Goal: Task Accomplishment & Management: Complete application form

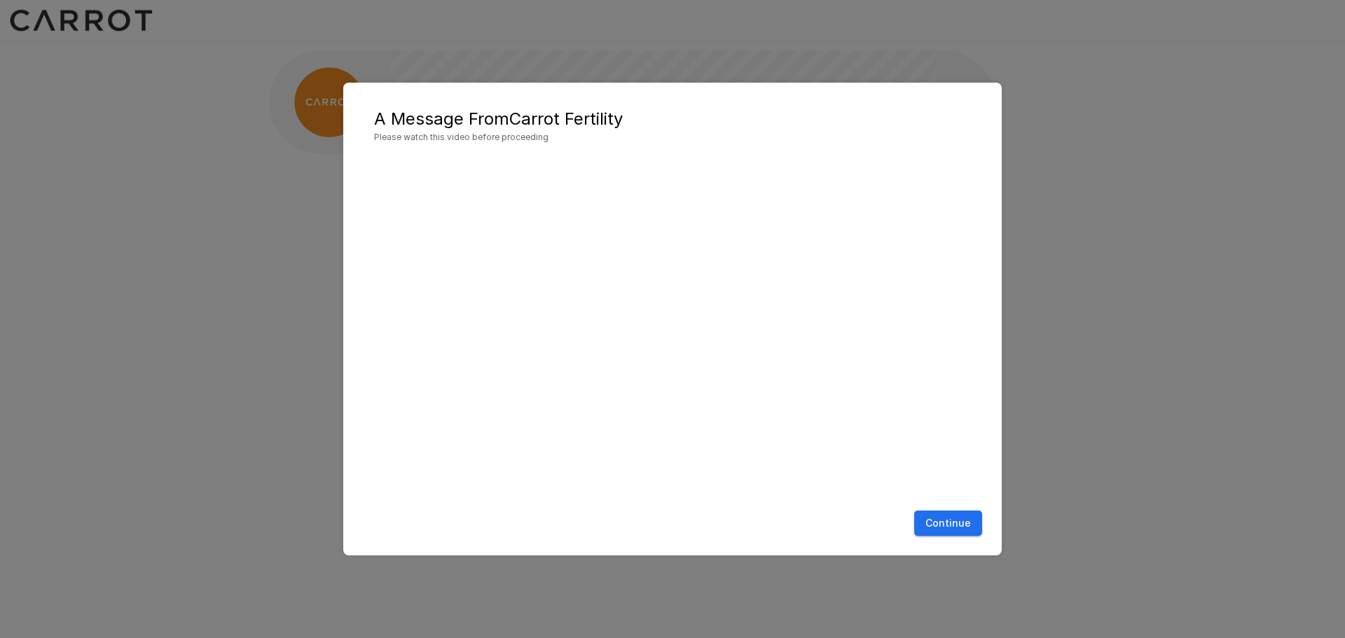
click at [959, 519] on button "Continue" at bounding box center [948, 523] width 68 height 26
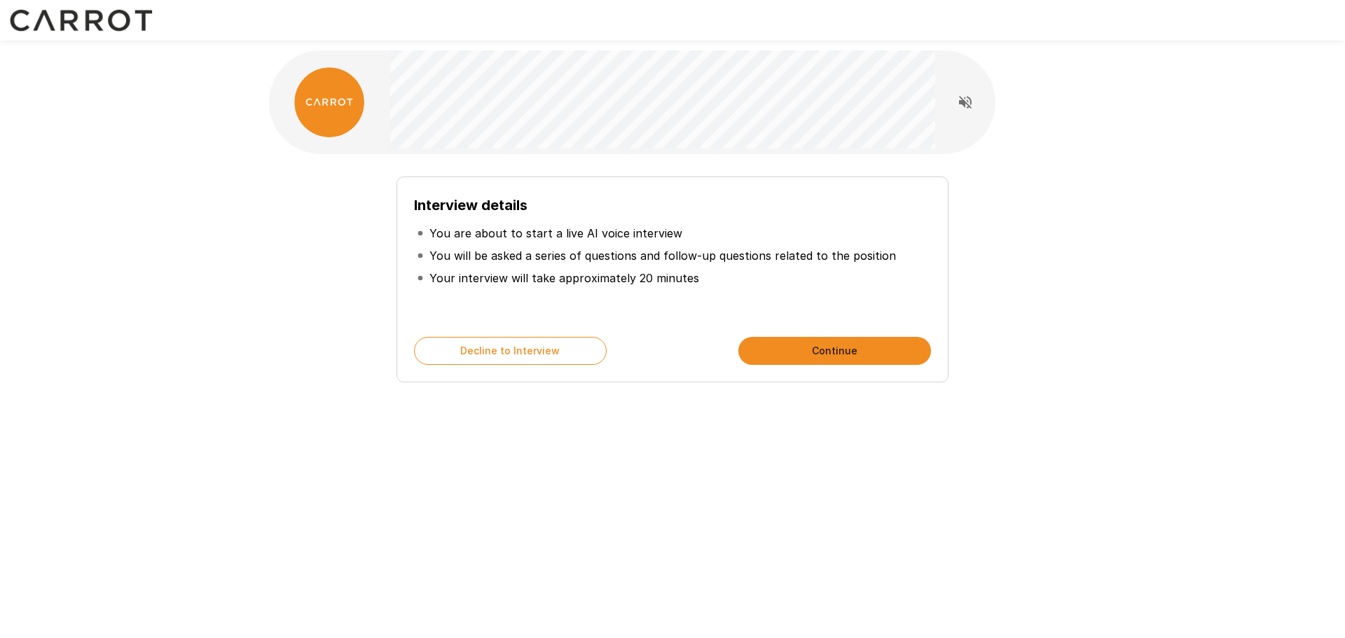
click at [814, 346] on button "Continue" at bounding box center [834, 351] width 193 height 28
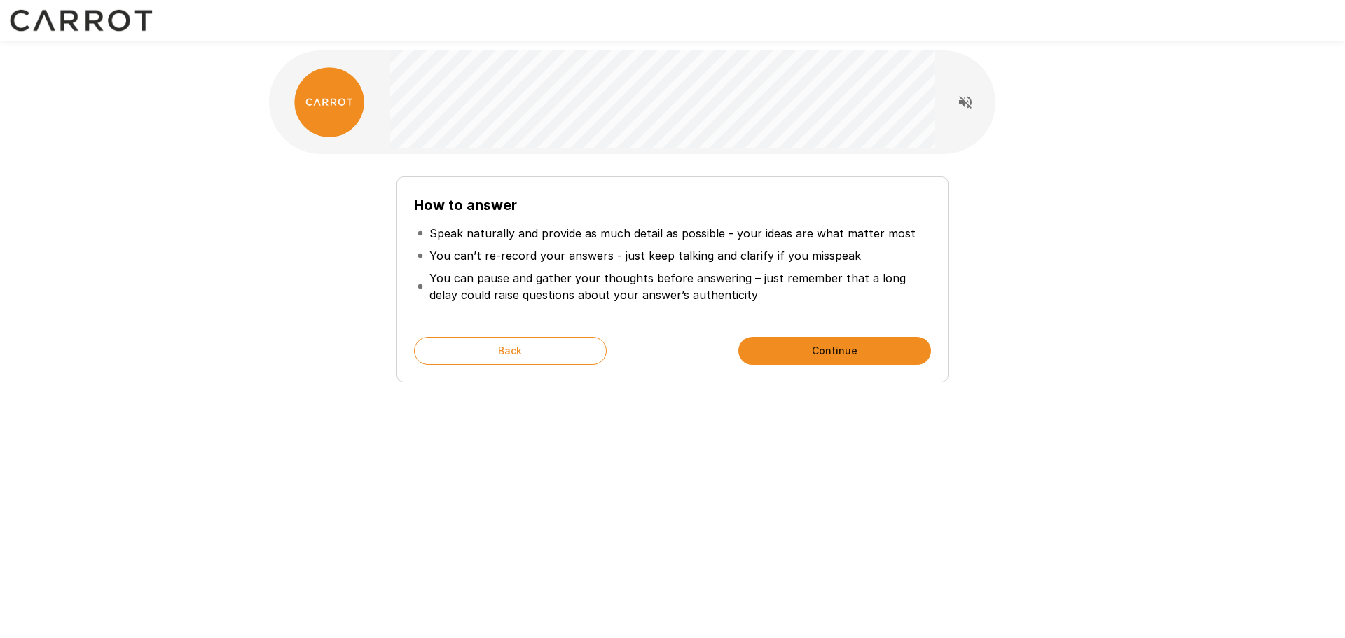
click at [814, 346] on button "Continue" at bounding box center [834, 351] width 193 height 28
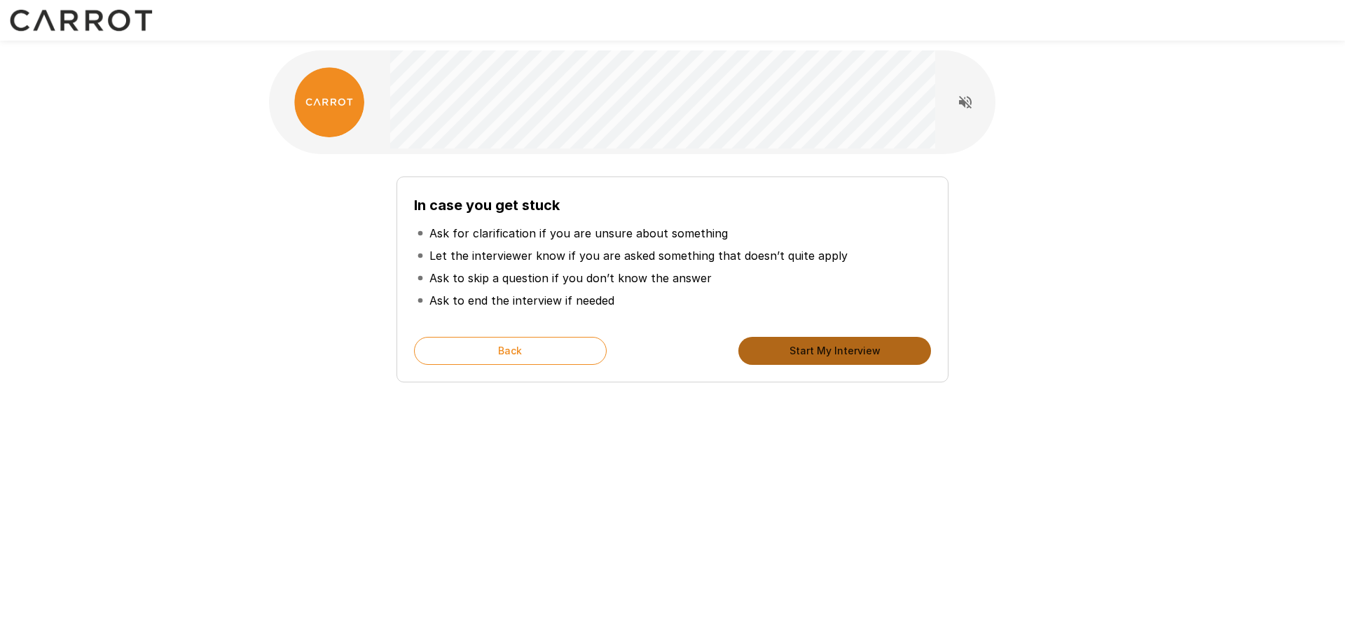
click at [815, 346] on button "Start My Interview" at bounding box center [834, 351] width 193 height 28
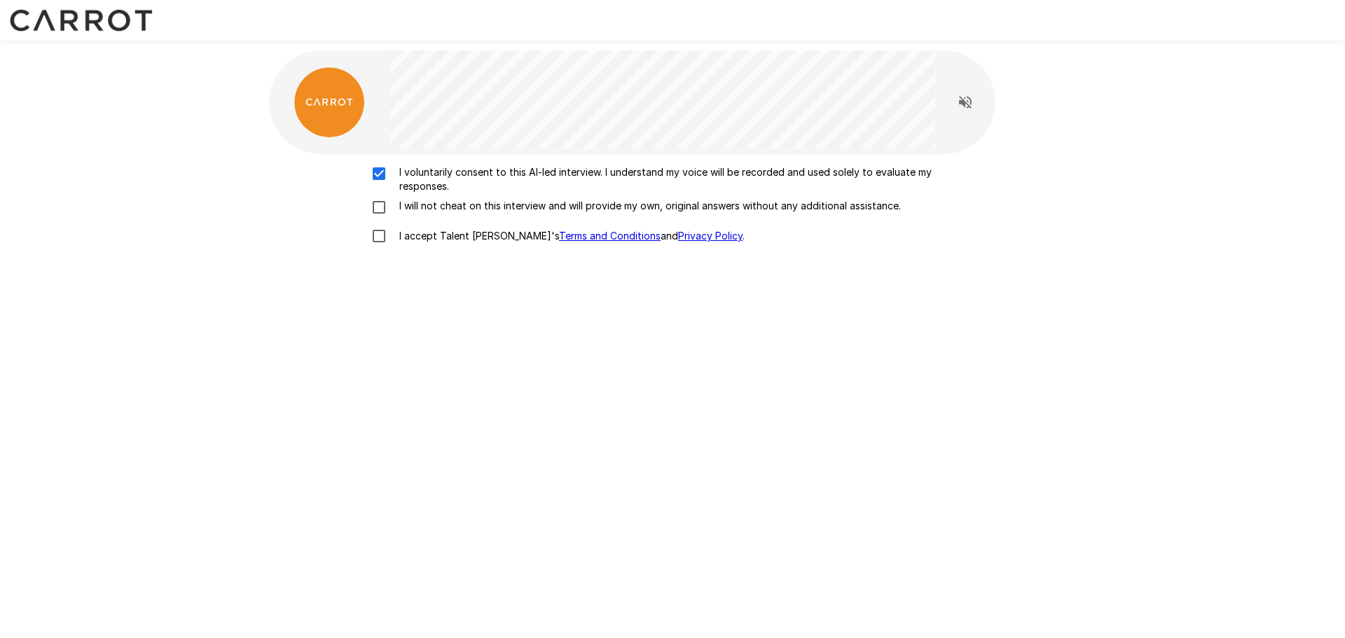
click at [377, 198] on div "I voluntarily consent to this AI-led interview. I understand my voice will be r…" at bounding box center [673, 207] width 796 height 85
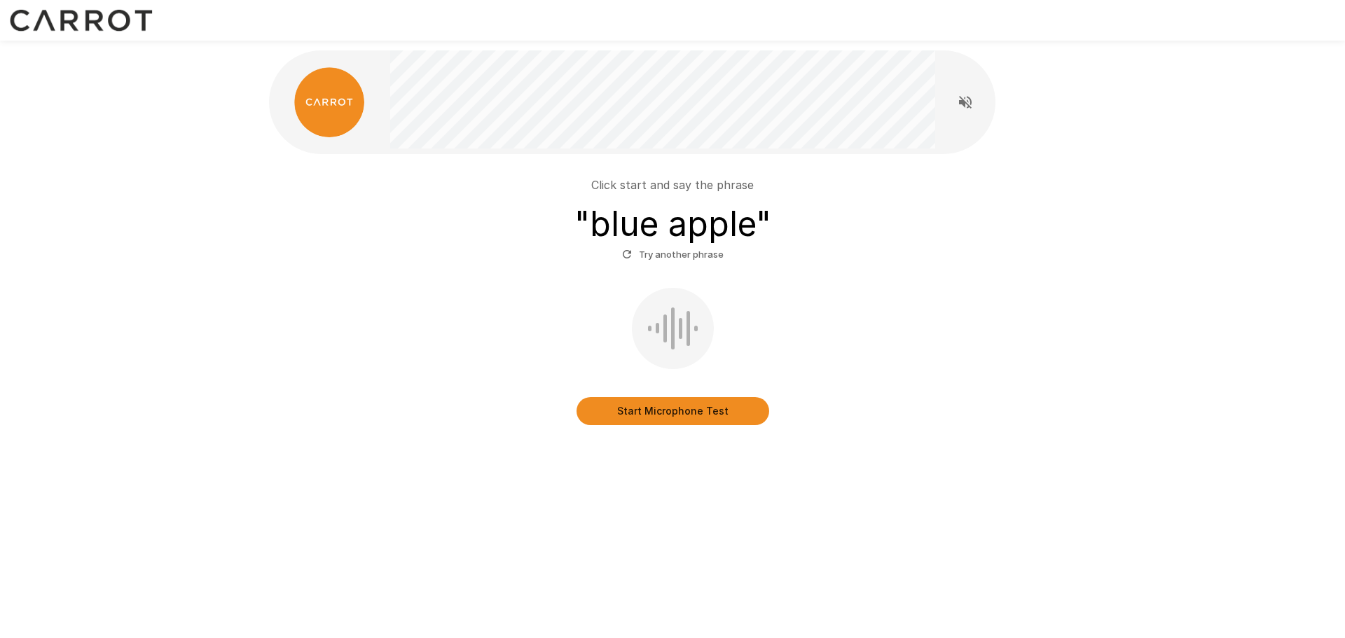
click at [707, 410] on button "Start Microphone Test" at bounding box center [672, 411] width 193 height 28
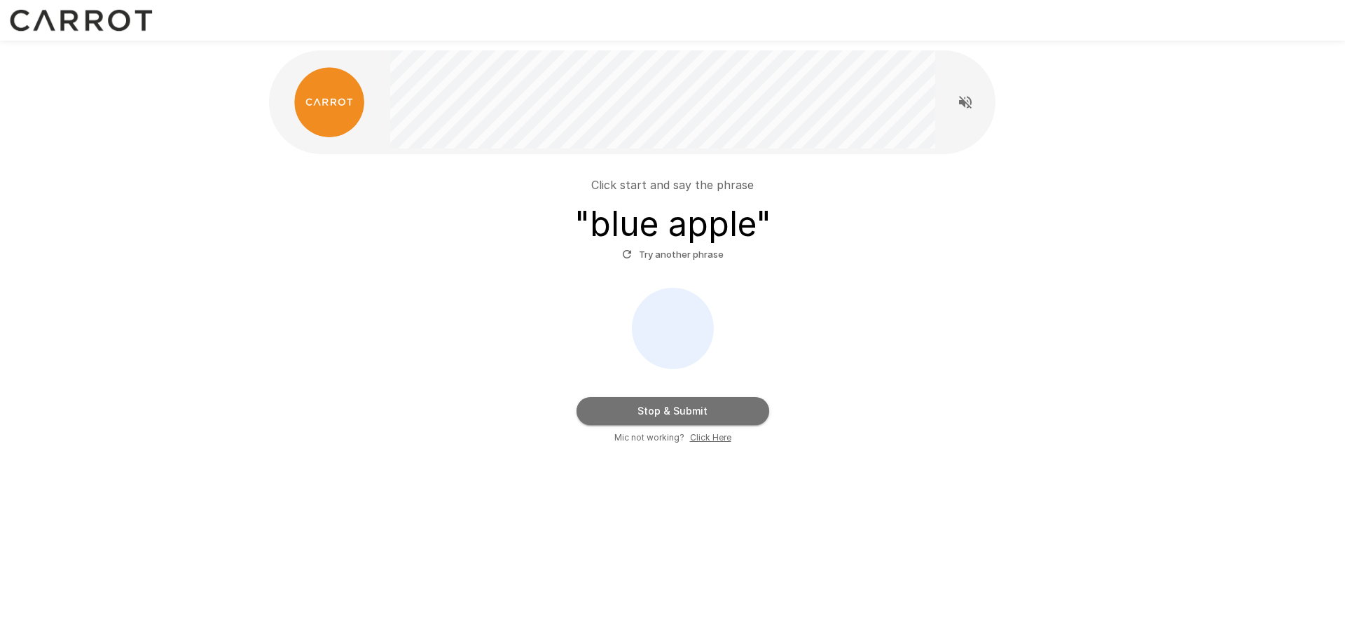
click at [713, 407] on button "Stop & Submit" at bounding box center [672, 411] width 193 height 28
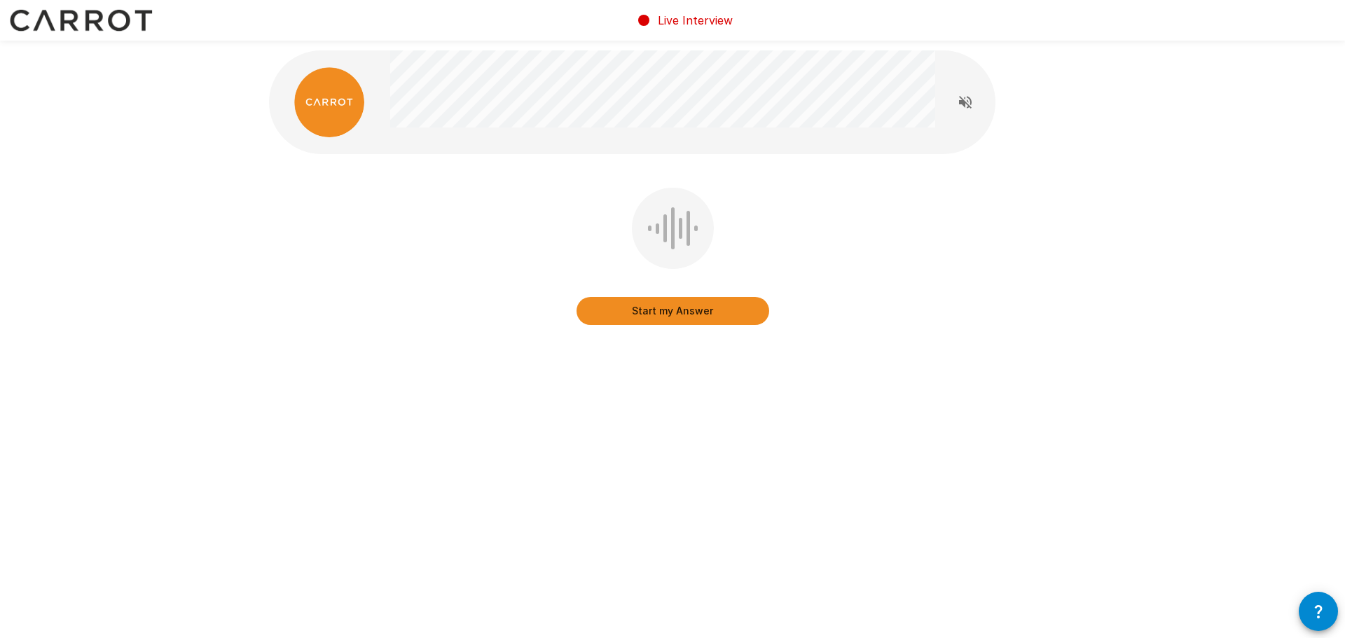
click at [678, 316] on button "Start my Answer" at bounding box center [672, 311] width 193 height 28
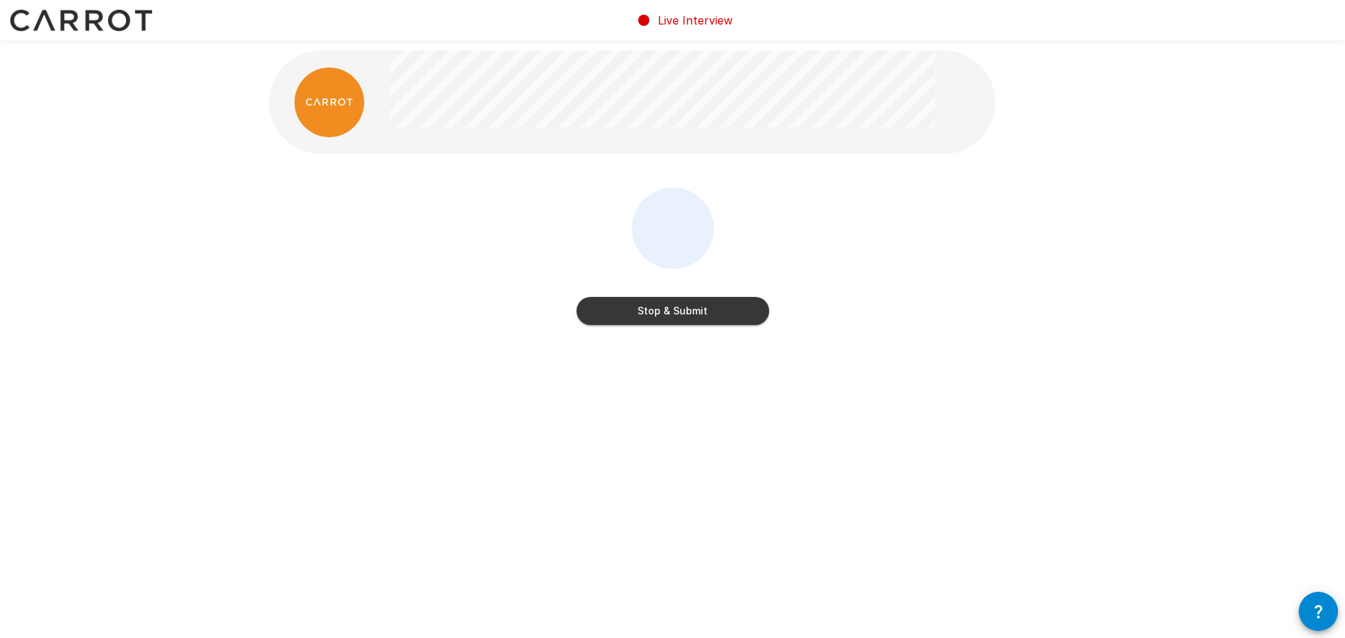
click at [703, 316] on button "Stop & Submit" at bounding box center [672, 311] width 193 height 28
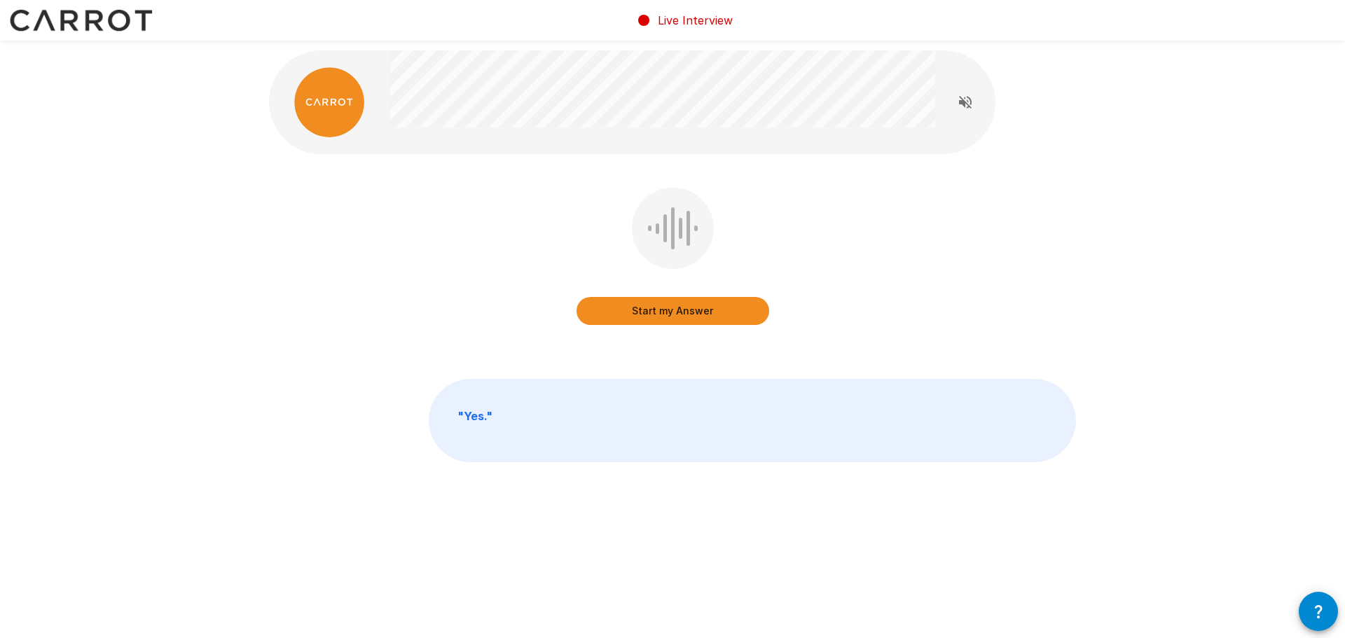
click at [721, 310] on button "Start my Answer" at bounding box center [672, 311] width 193 height 28
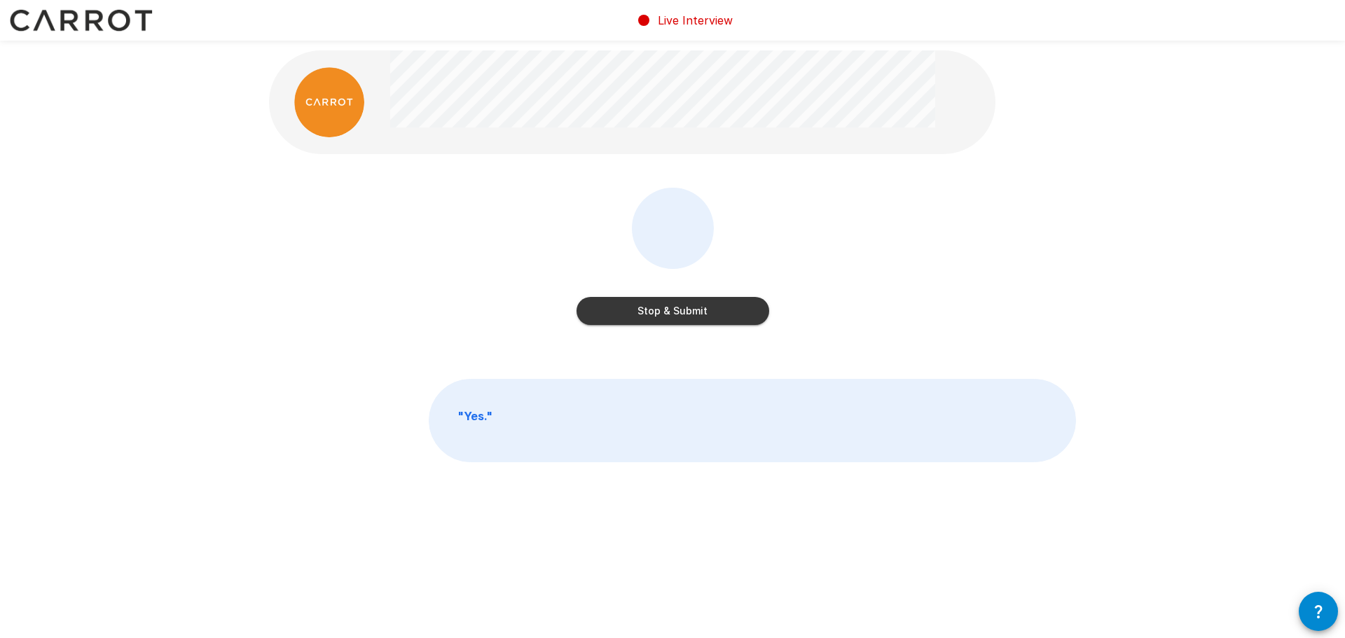
click at [698, 309] on button "Stop & Submit" at bounding box center [672, 311] width 193 height 28
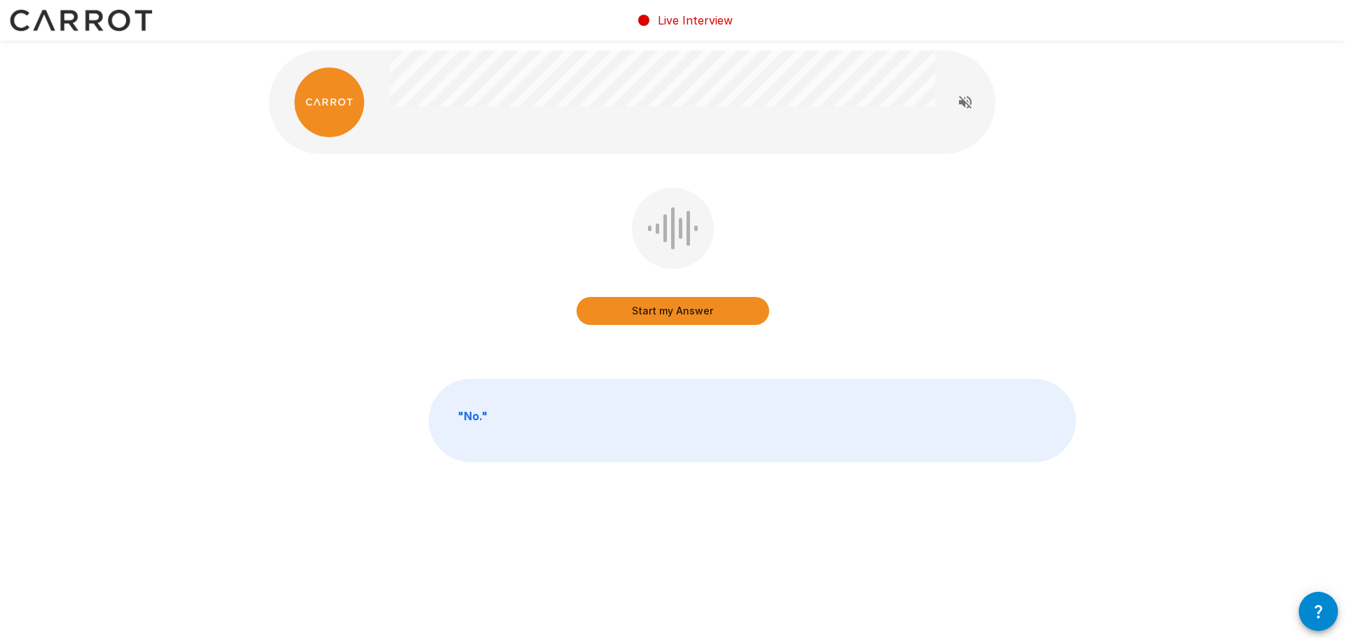
click at [711, 311] on button "Start my Answer" at bounding box center [672, 311] width 193 height 28
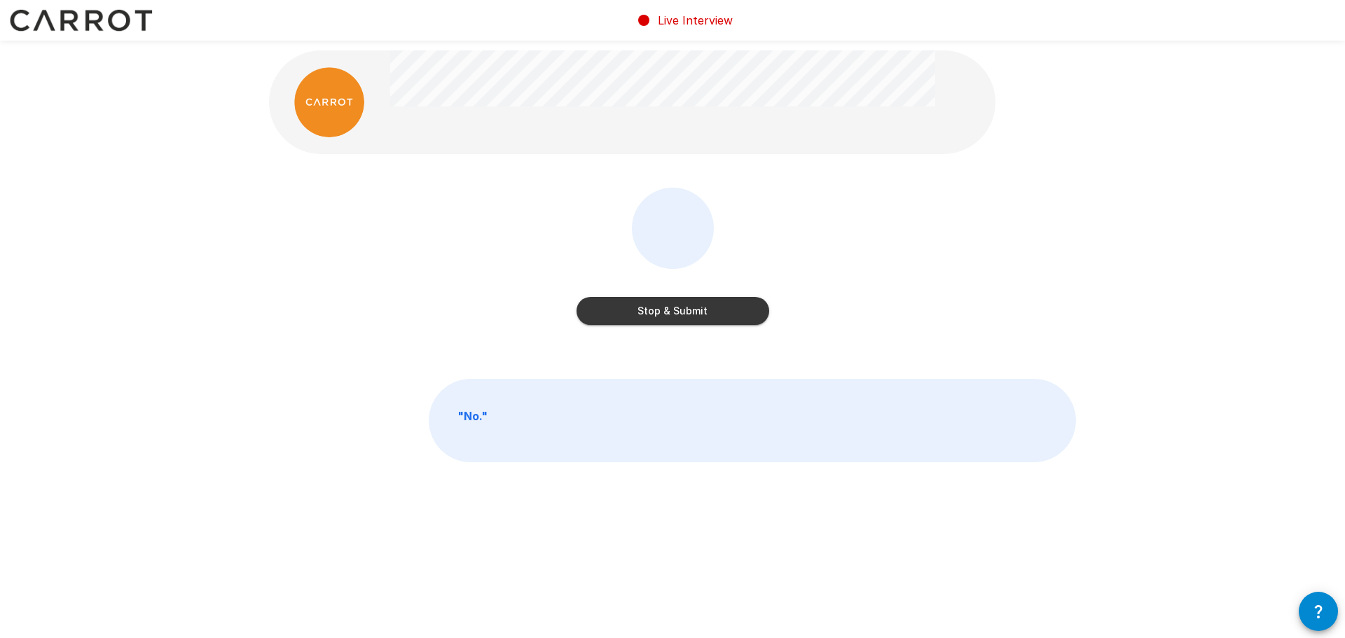
click at [707, 312] on button "Stop & Submit" at bounding box center [672, 311] width 193 height 28
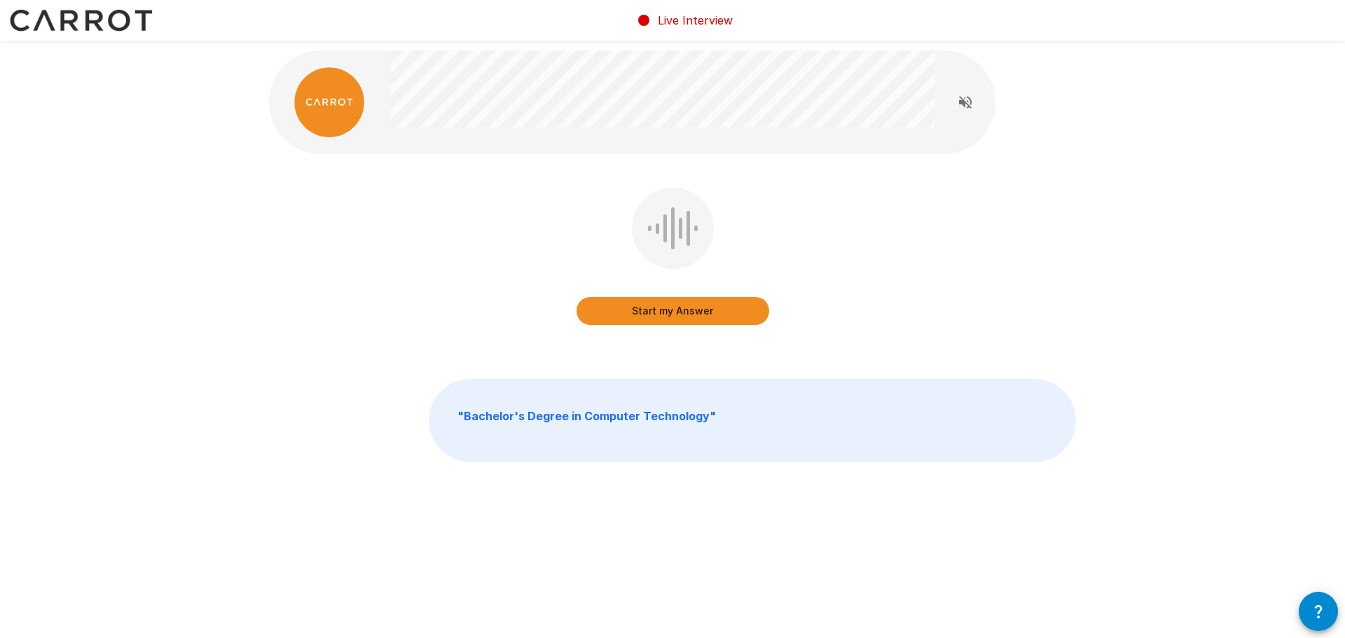
click at [733, 312] on button "Start my Answer" at bounding box center [672, 311] width 193 height 28
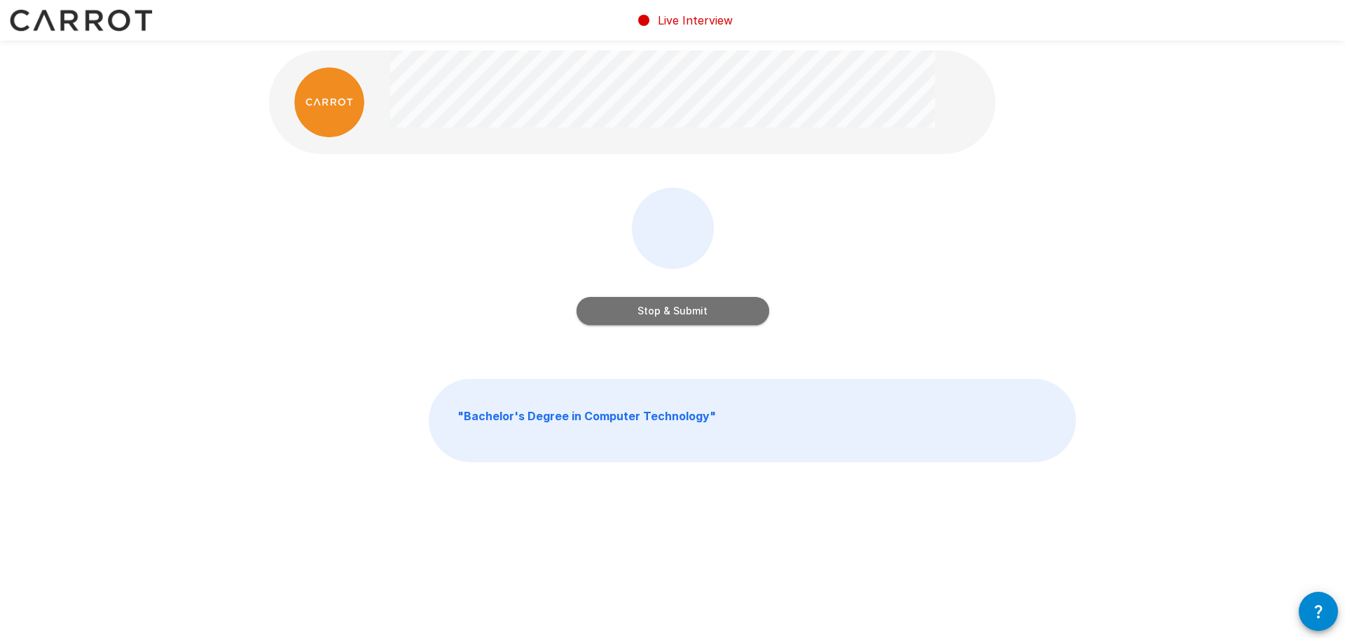
click at [723, 316] on button "Stop & Submit" at bounding box center [672, 311] width 193 height 28
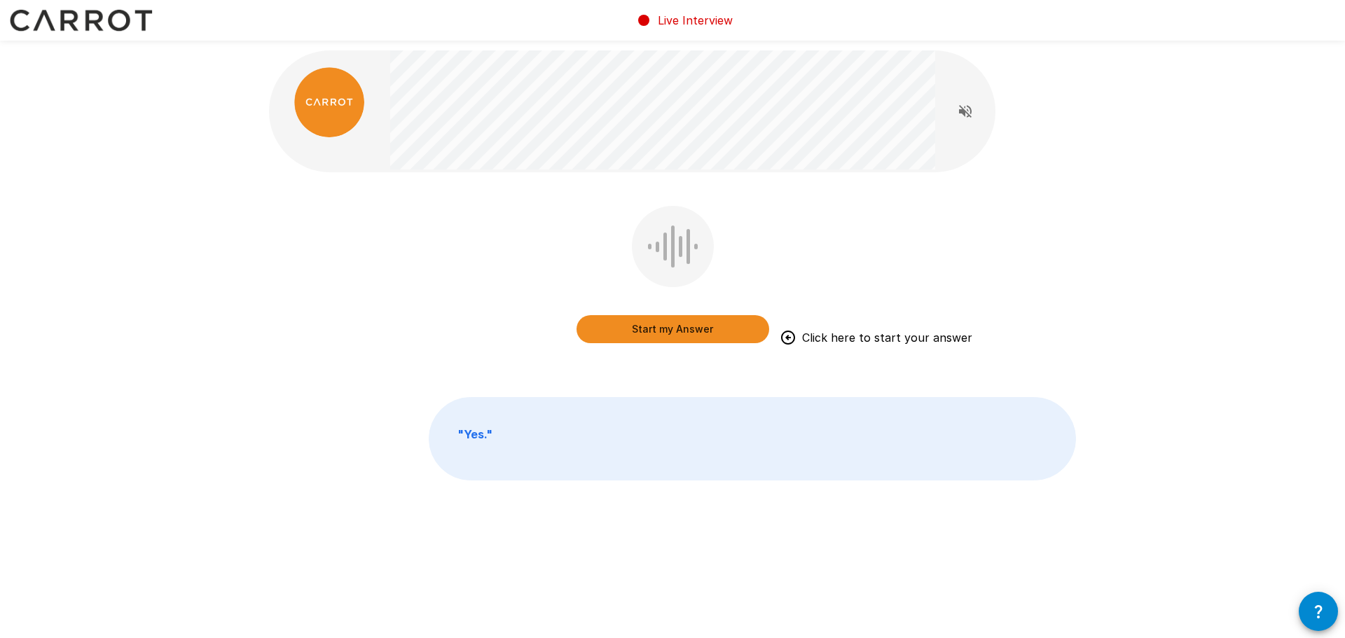
click at [718, 327] on button "Start my Answer" at bounding box center [672, 329] width 193 height 28
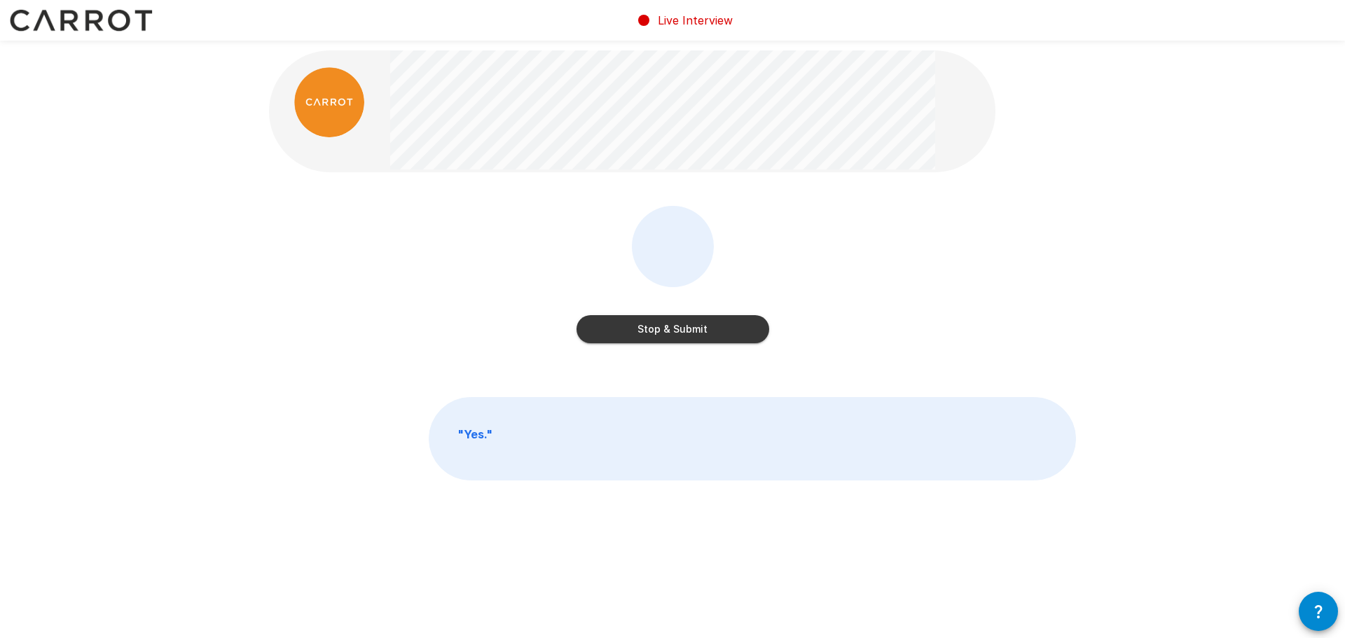
click at [718, 327] on button "Stop & Submit" at bounding box center [672, 329] width 193 height 28
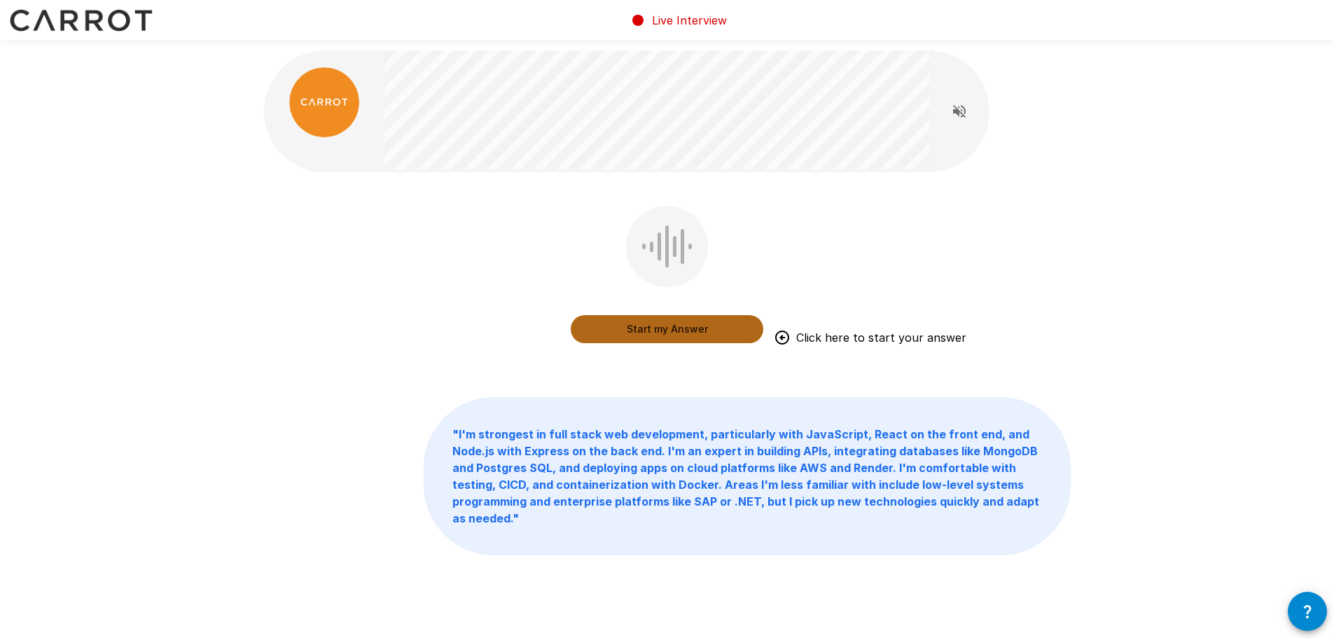
click at [667, 333] on button "Start my Answer" at bounding box center [667, 329] width 193 height 28
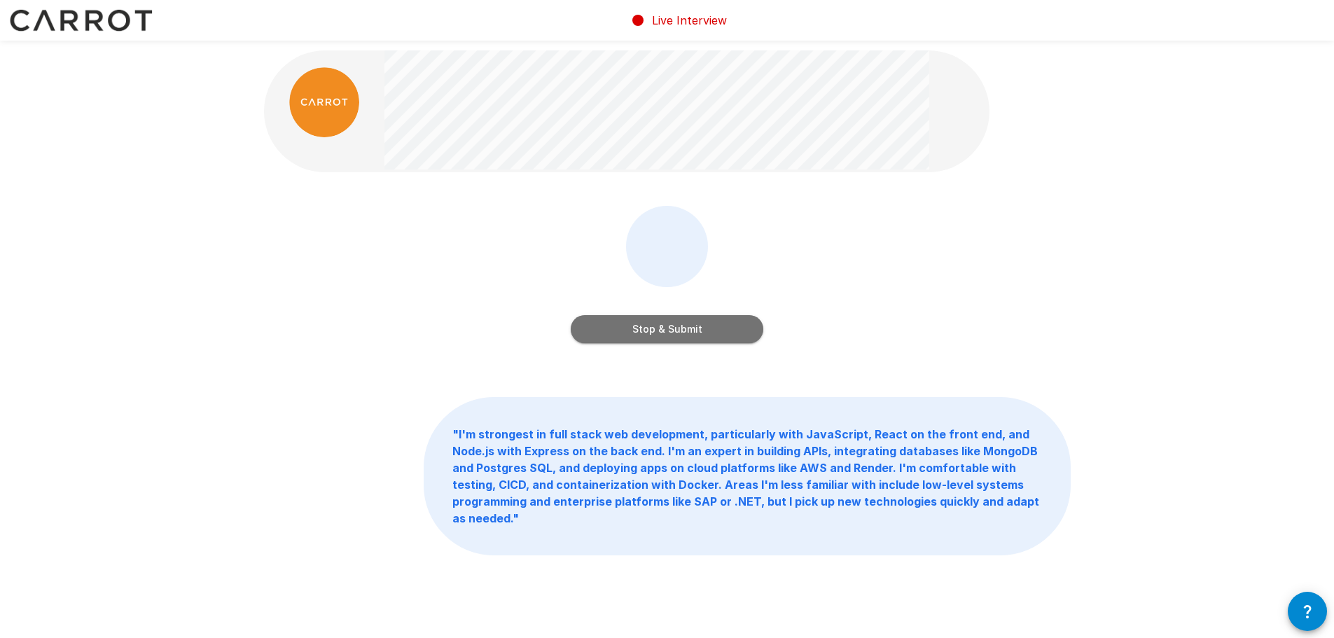
click at [667, 333] on button "Stop & Submit" at bounding box center [667, 329] width 193 height 28
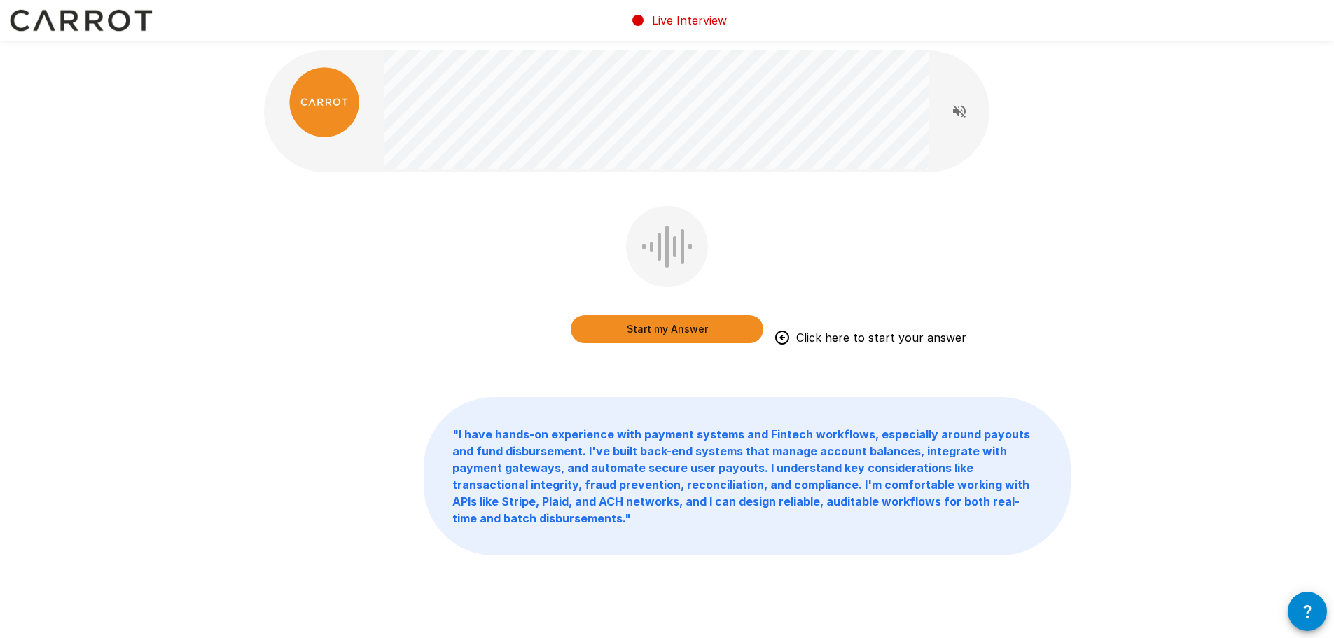
click at [711, 331] on button "Start my Answer" at bounding box center [667, 329] width 193 height 28
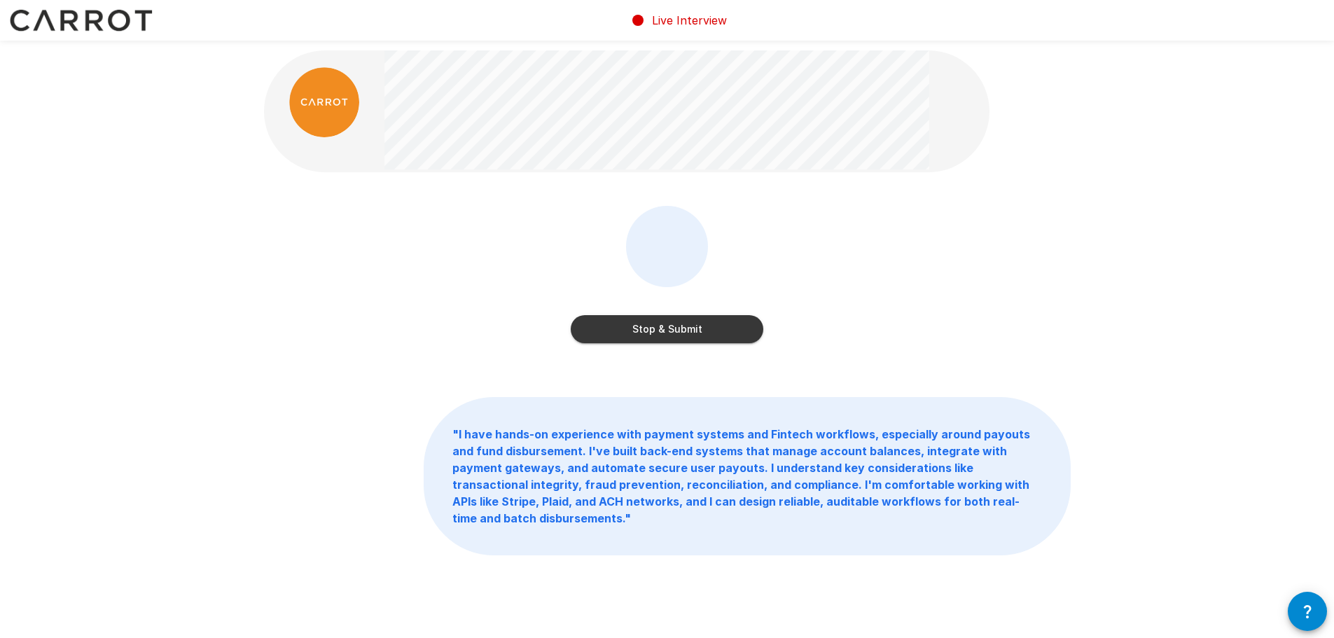
click at [711, 331] on button "Stop & Submit" at bounding box center [667, 329] width 193 height 28
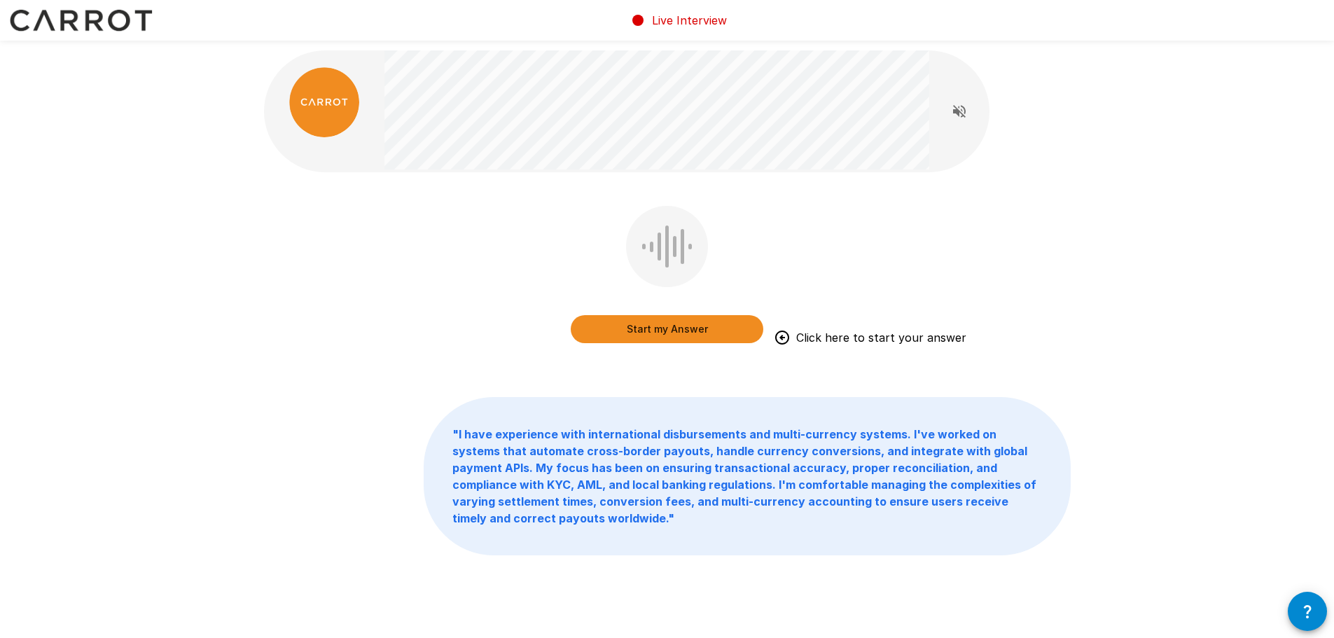
click at [700, 324] on button "Start my Answer" at bounding box center [667, 329] width 193 height 28
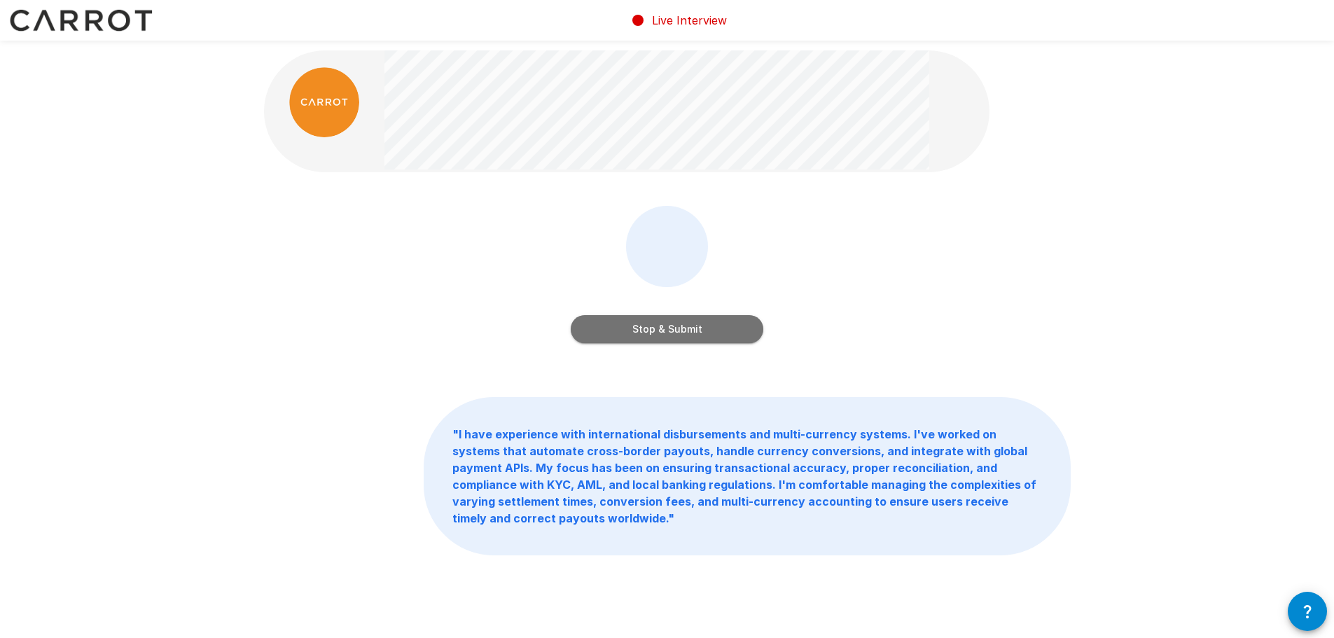
click at [700, 324] on button "Stop & Submit" at bounding box center [667, 329] width 193 height 28
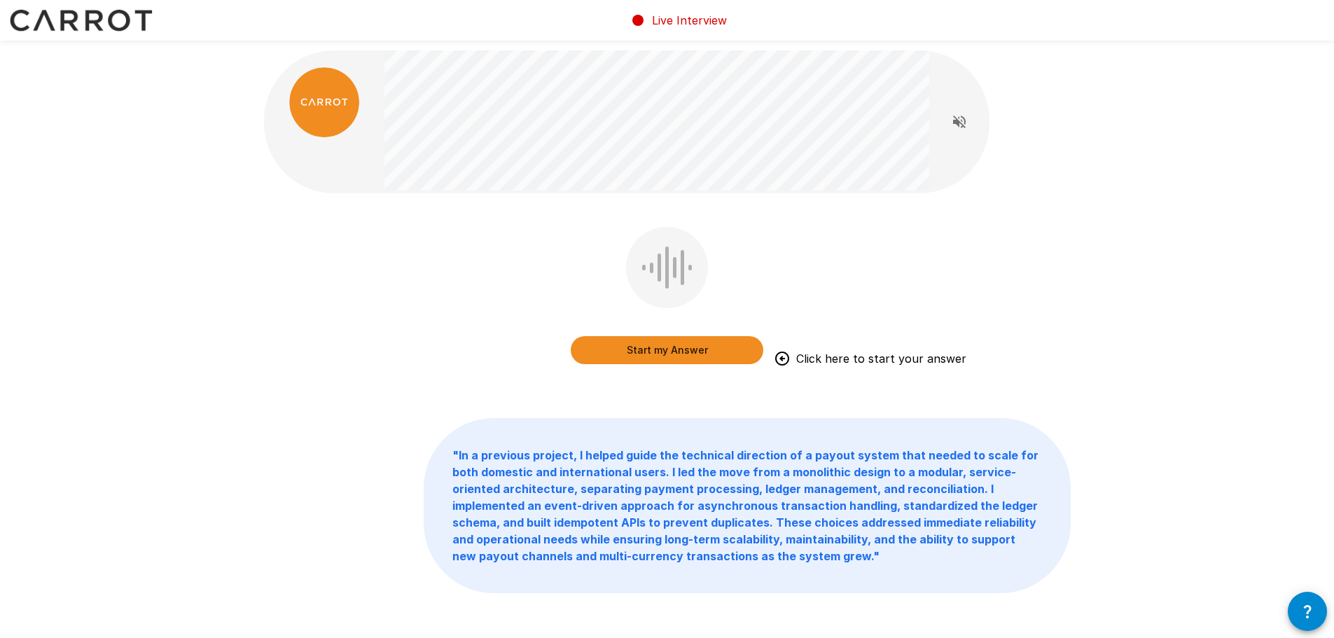
click at [699, 349] on button "Start my Answer" at bounding box center [667, 350] width 193 height 28
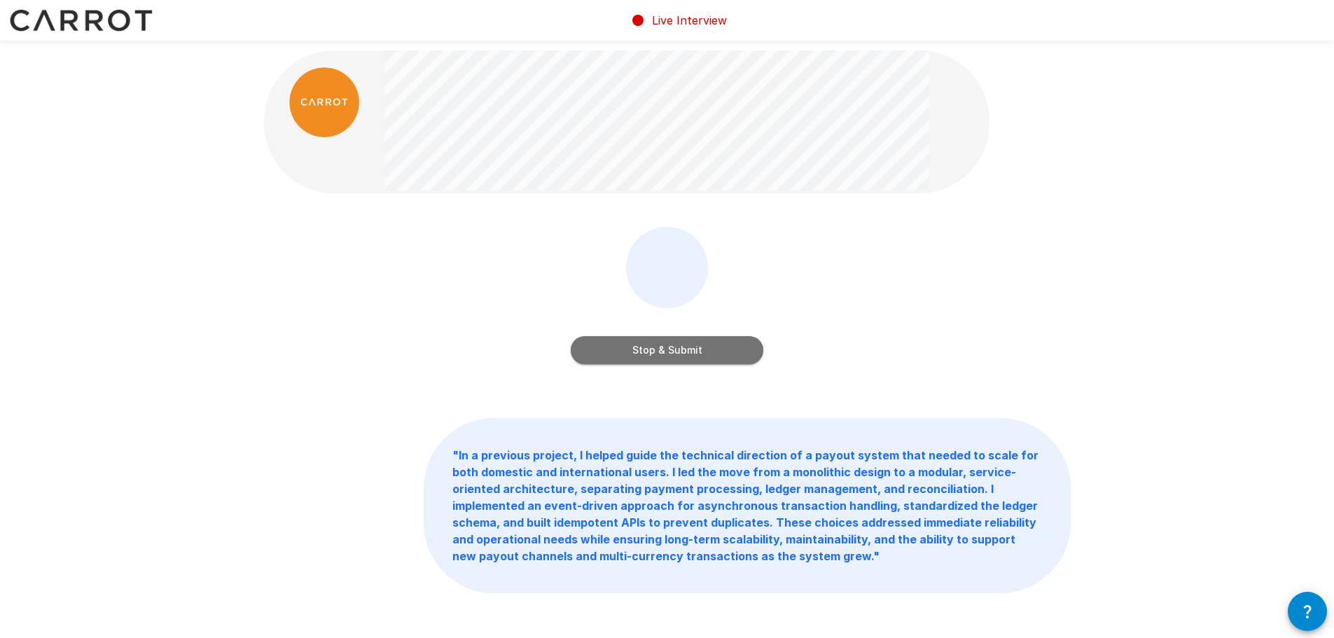
click at [699, 349] on button "Stop & Submit" at bounding box center [667, 350] width 193 height 28
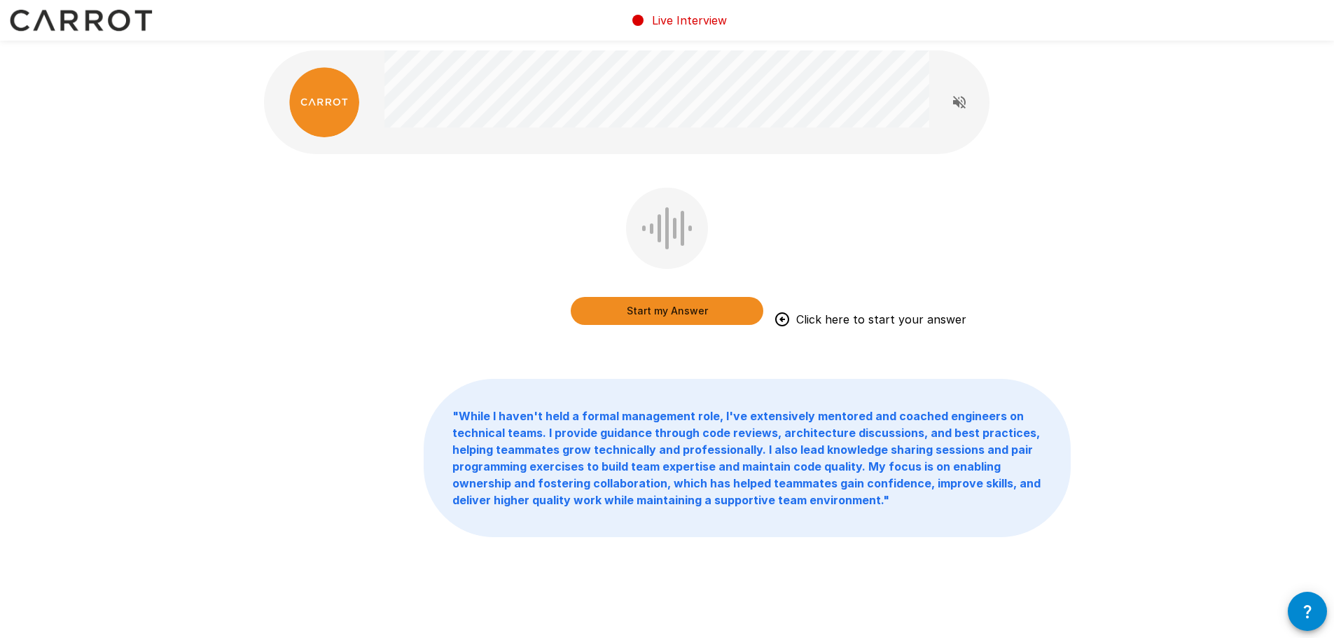
click at [676, 314] on button "Start my Answer" at bounding box center [667, 311] width 193 height 28
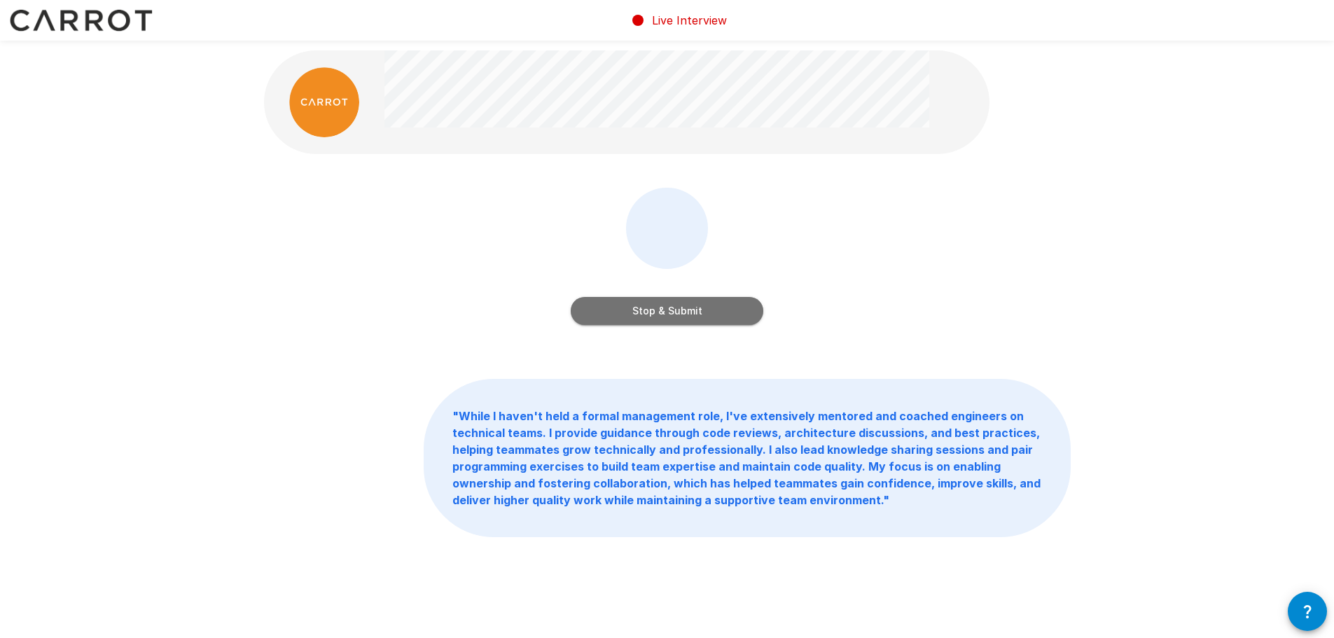
click at [676, 314] on button "Stop & Submit" at bounding box center [667, 311] width 193 height 28
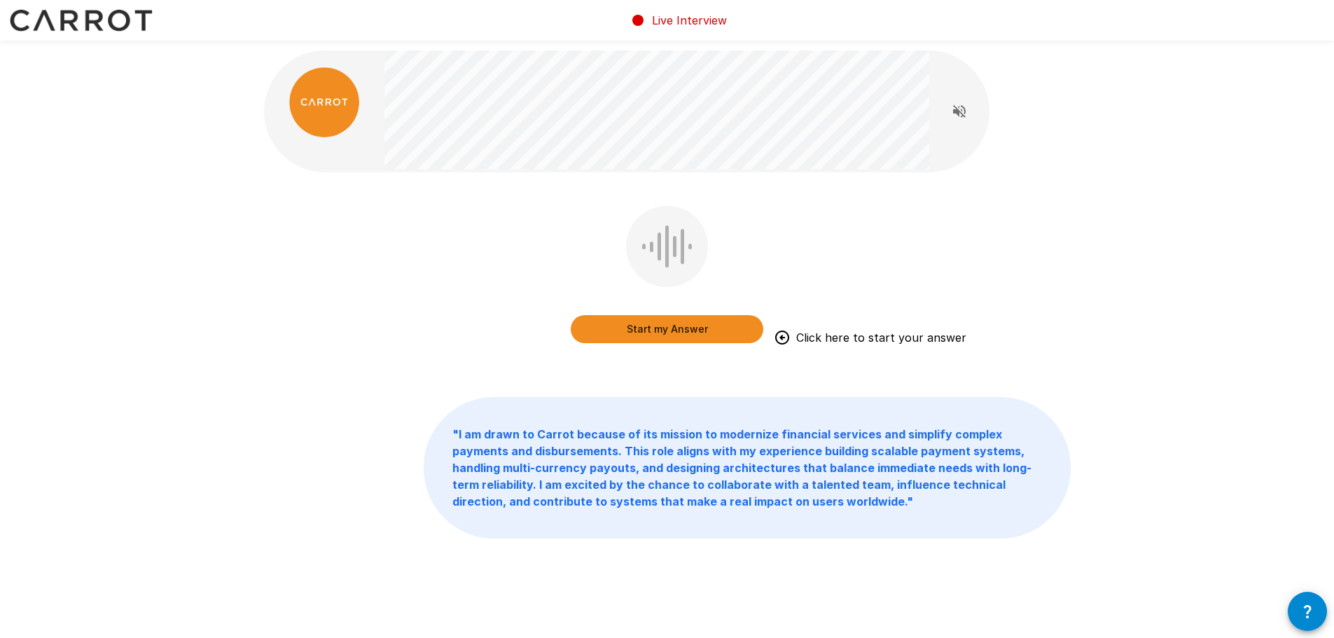
click at [705, 326] on button "Start my Answer" at bounding box center [667, 329] width 193 height 28
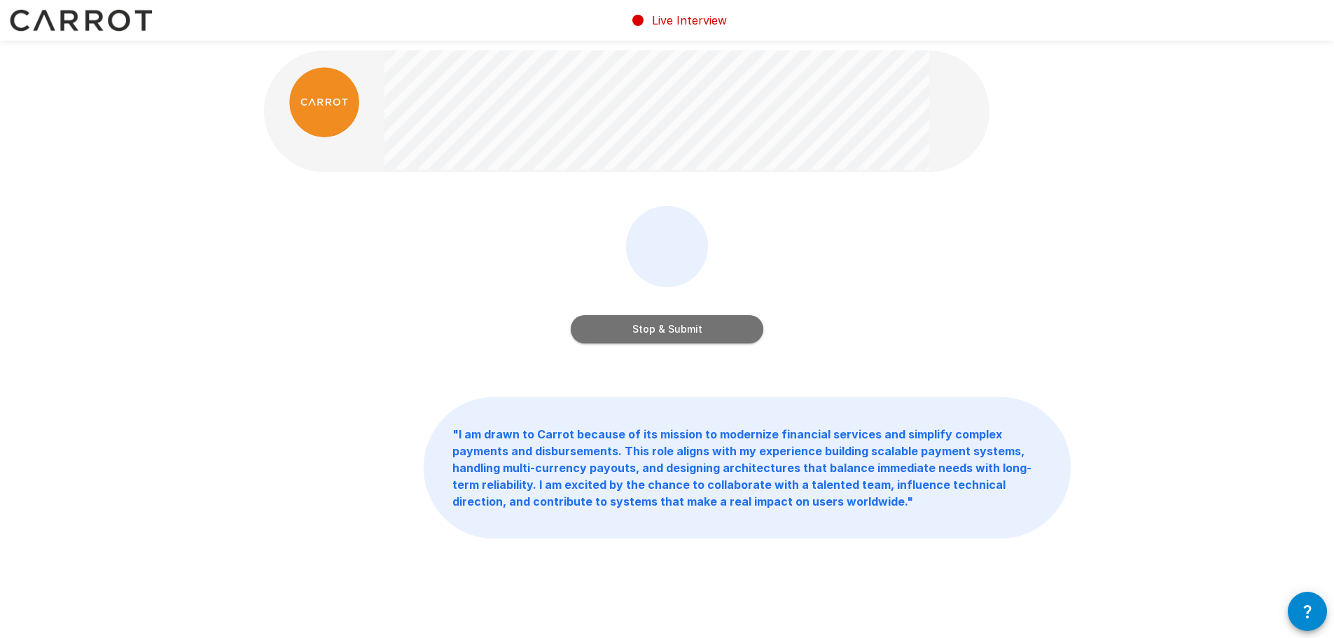
click at [705, 326] on button "Stop & Submit" at bounding box center [667, 329] width 193 height 28
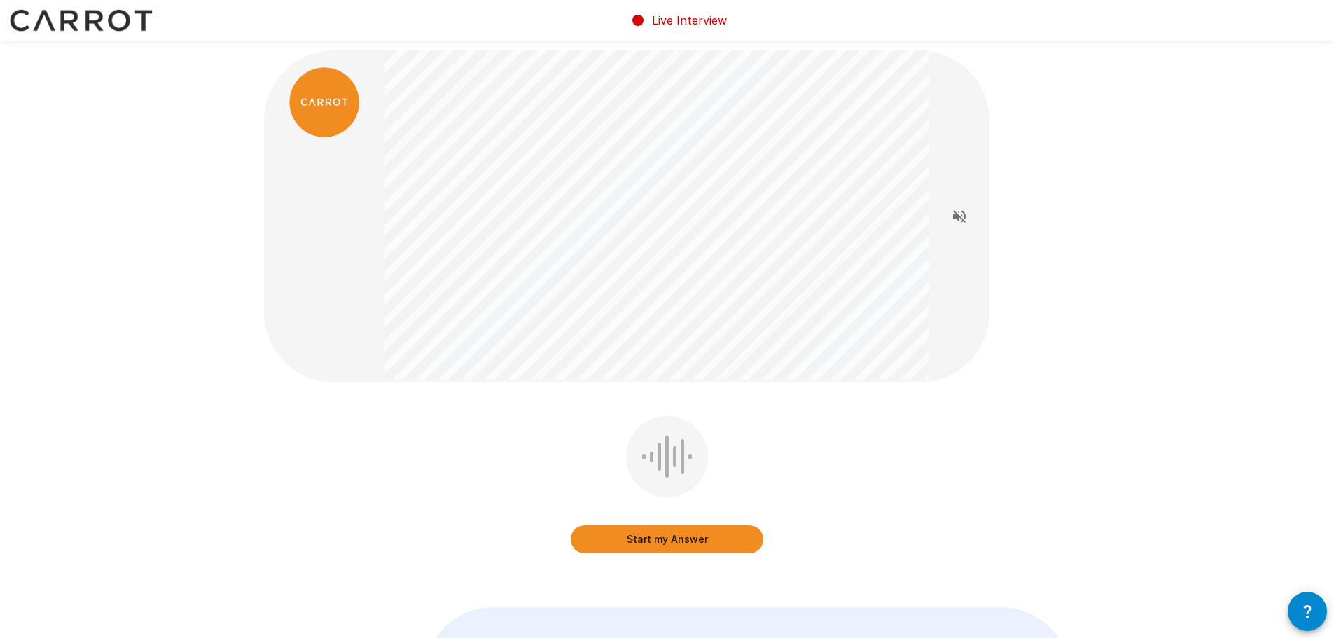
click at [719, 536] on button "Start my Answer" at bounding box center [667, 539] width 193 height 28
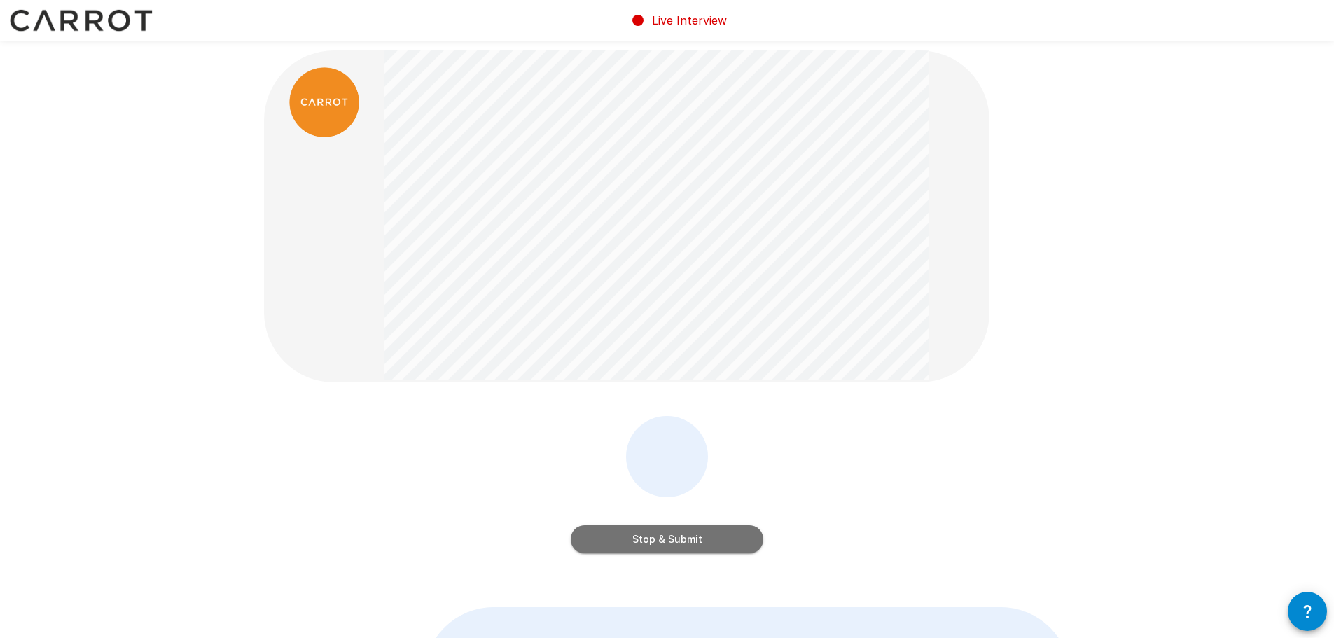
click at [717, 535] on button "Stop & Submit" at bounding box center [667, 539] width 193 height 28
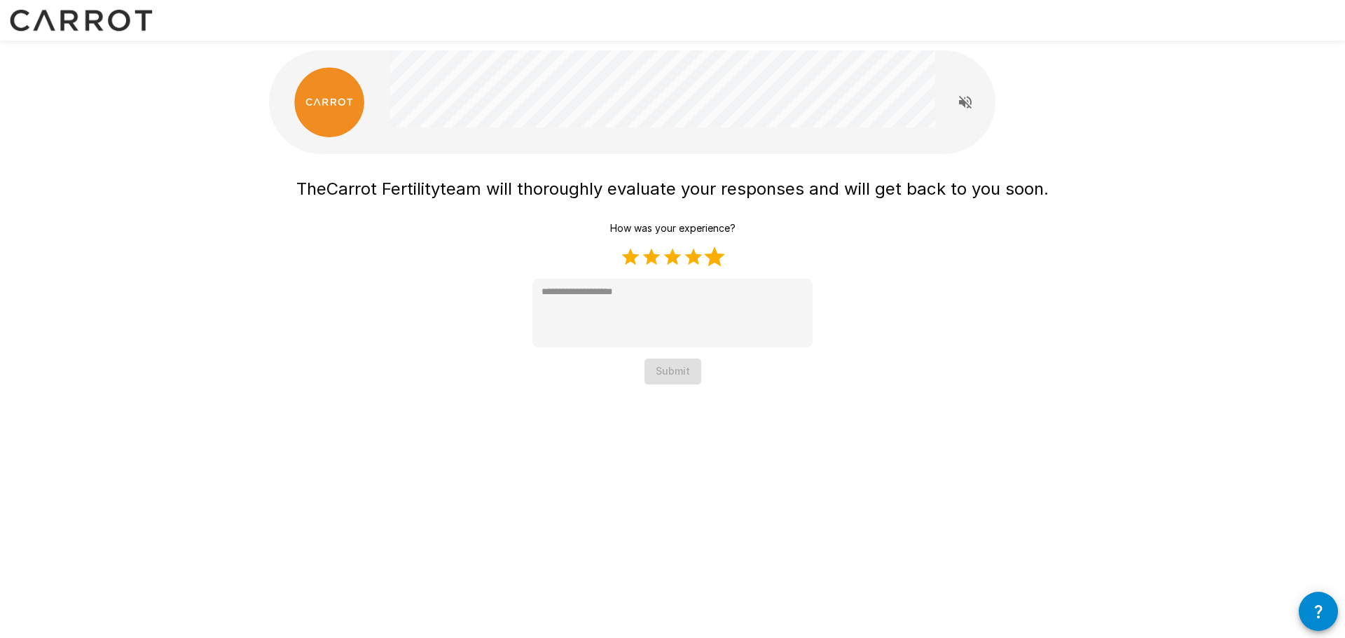
click at [712, 255] on label "5 Stars" at bounding box center [714, 256] width 21 height 21
type textarea "*"
click at [683, 372] on button "Submit" at bounding box center [672, 372] width 57 height 26
